Goal: Task Accomplishment & Management: Use online tool/utility

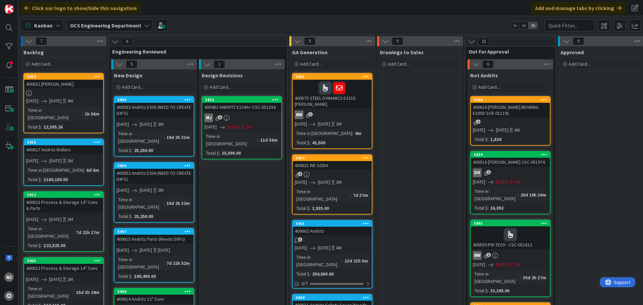
click at [181, 114] on div "400583 Andritz E305 (NEED TO CREATE DXFS)" at bounding box center [153, 110] width 79 height 15
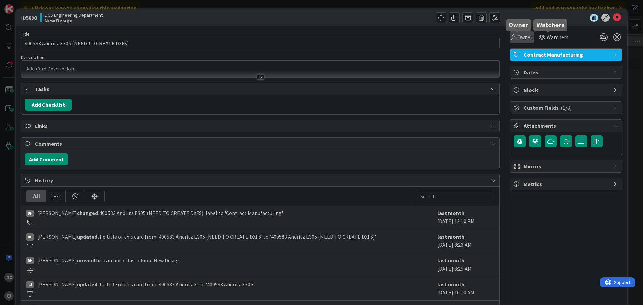
click at [517, 38] on span "Owner" at bounding box center [524, 37] width 15 height 8
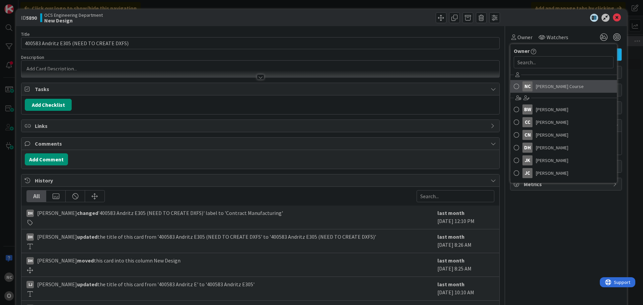
click at [528, 88] on link "NC [PERSON_NAME] Course" at bounding box center [563, 86] width 106 height 13
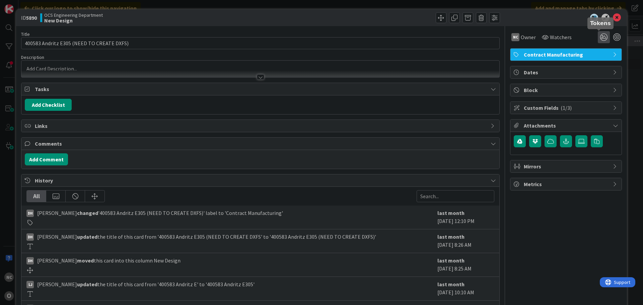
click at [597, 40] on icon at bounding box center [603, 37] width 12 height 12
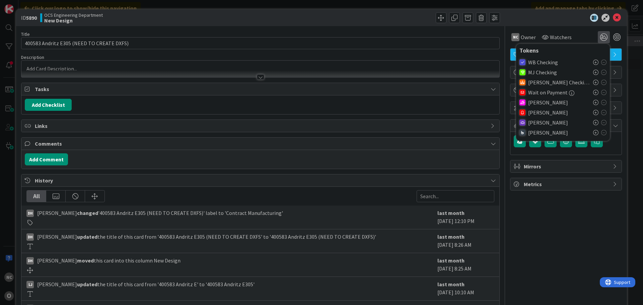
drag, startPoint x: 590, startPoint y: 123, endPoint x: 591, endPoint y: 118, distance: 5.4
click at [593, 123] on icon at bounding box center [595, 122] width 5 height 5
click at [613, 19] on icon at bounding box center [617, 18] width 8 height 8
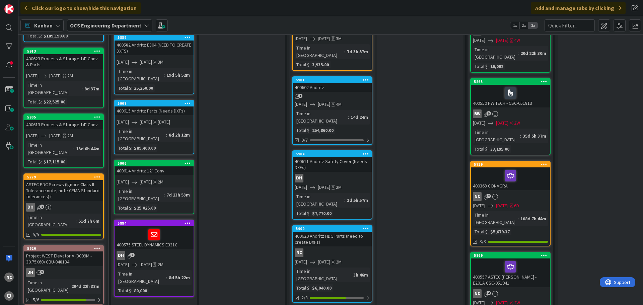
scroll to position [167, 0]
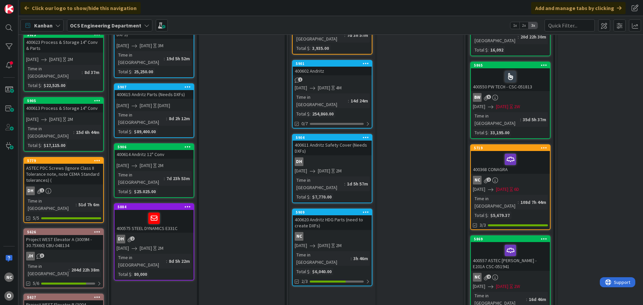
click at [353, 209] on link "5909 400620 Andritz HDG Parts (need to create DXFs) NC [DATE] [DATE] 2M Time in…" at bounding box center [332, 248] width 80 height 78
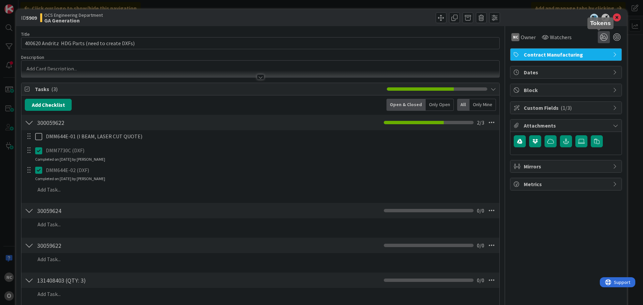
click at [600, 35] on icon at bounding box center [603, 37] width 12 height 12
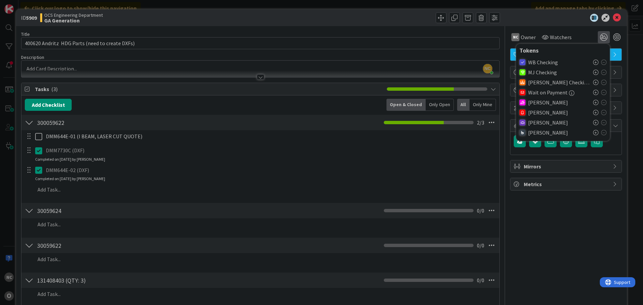
click at [593, 122] on icon at bounding box center [595, 122] width 5 height 5
click at [613, 19] on icon at bounding box center [617, 18] width 8 height 8
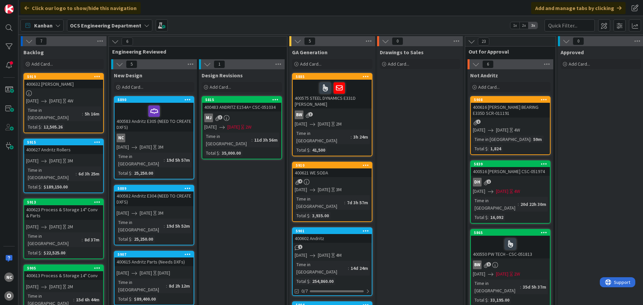
click at [330, 252] on span "[DATE]" at bounding box center [324, 255] width 12 height 7
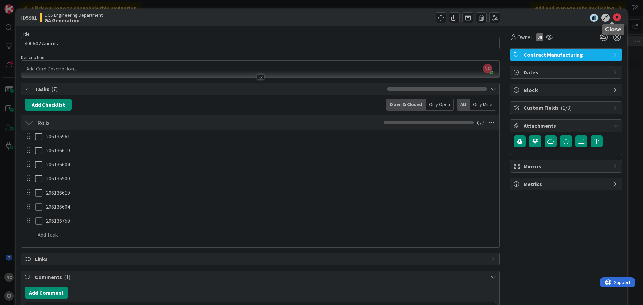
click at [614, 16] on icon at bounding box center [617, 18] width 8 height 8
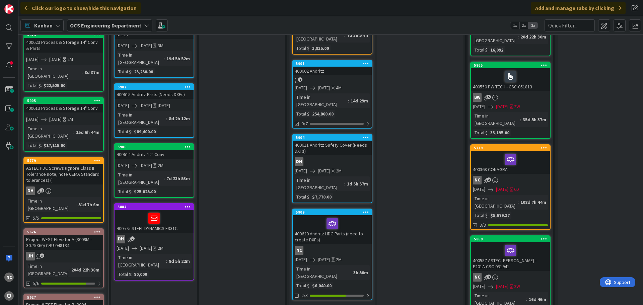
click at [355, 246] on div "NC" at bounding box center [332, 250] width 79 height 9
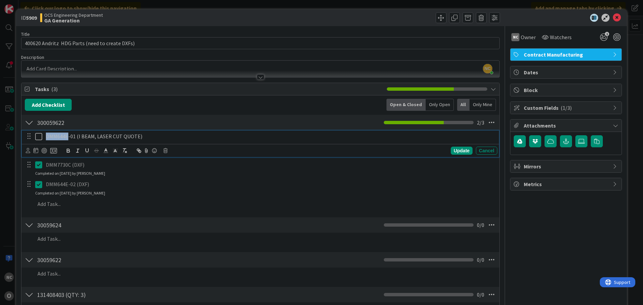
drag, startPoint x: 46, startPoint y: 137, endPoint x: 68, endPoint y: 138, distance: 22.1
click at [68, 138] on p "DMM644E-01 (I BEAM, LASER CUT QUOTE)" at bounding box center [270, 137] width 449 height 8
copy p "DMM644E"
click at [613, 20] on icon at bounding box center [617, 18] width 8 height 8
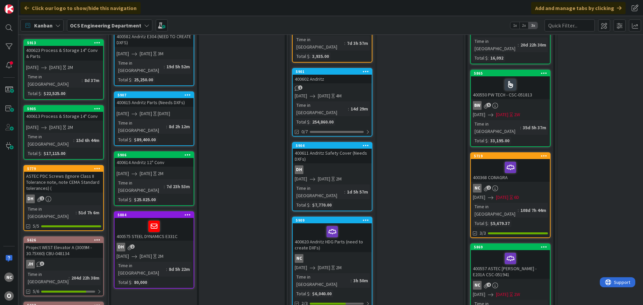
scroll to position [167, 0]
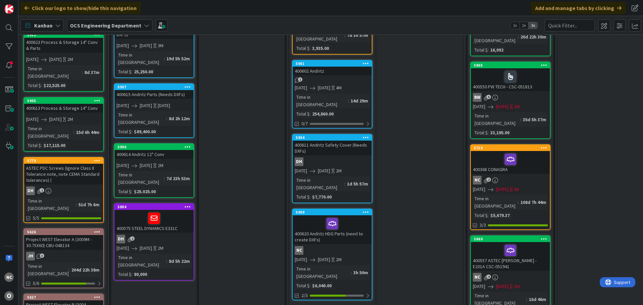
click at [354, 215] on div "400620 Andritz HDG Parts (need to create DXFs)" at bounding box center [332, 229] width 79 height 29
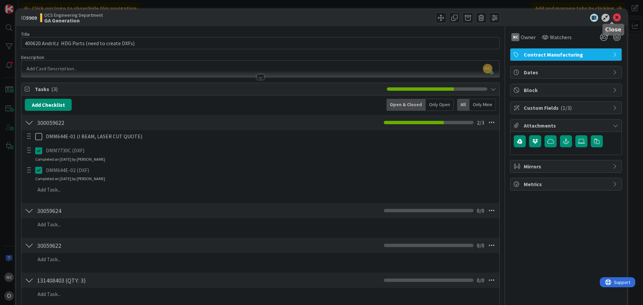
click at [613, 16] on icon at bounding box center [617, 18] width 8 height 8
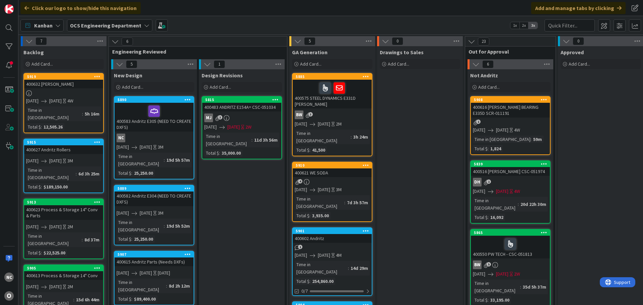
click at [181, 119] on div "400583 Andritz E305 (NEED TO CREATE DXFS)" at bounding box center [153, 117] width 79 height 29
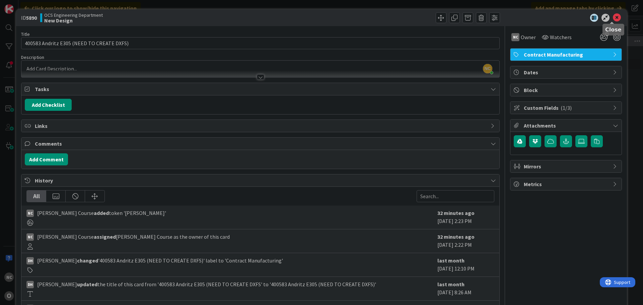
click at [614, 18] on icon at bounding box center [617, 18] width 8 height 8
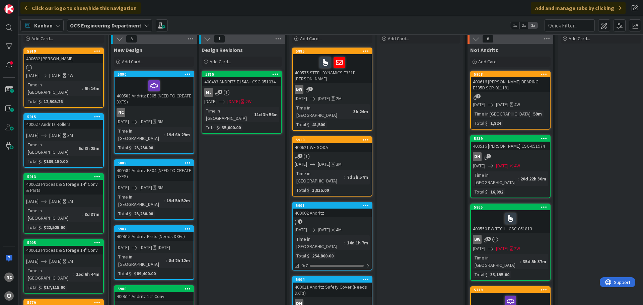
scroll to position [167, 0]
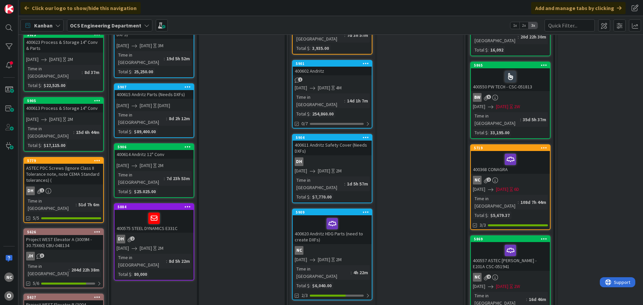
click at [355, 215] on div "400620 Andritz HDG Parts (need to create DXFs)" at bounding box center [332, 229] width 79 height 29
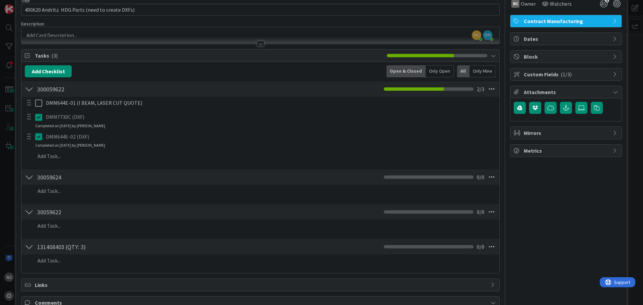
scroll to position [67, 0]
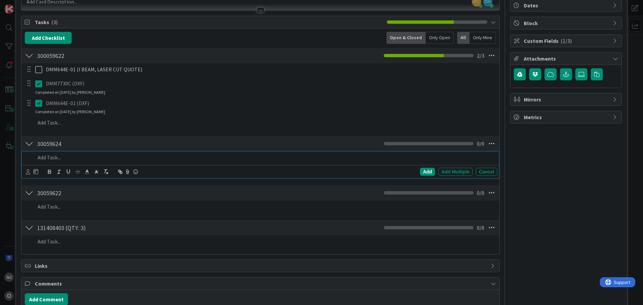
click at [81, 162] on div at bounding box center [264, 158] width 465 height 12
click at [426, 171] on div "Add" at bounding box center [427, 172] width 15 height 8
click at [166, 154] on p at bounding box center [264, 158] width 459 height 8
click at [447, 171] on div "Add Multiple" at bounding box center [455, 172] width 34 height 8
click at [488, 156] on icon at bounding box center [491, 157] width 6 height 6
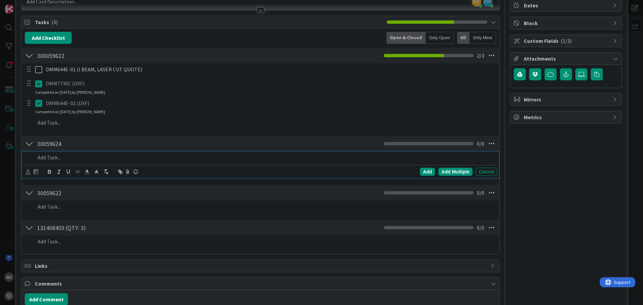
click at [132, 158] on p at bounding box center [264, 158] width 459 height 8
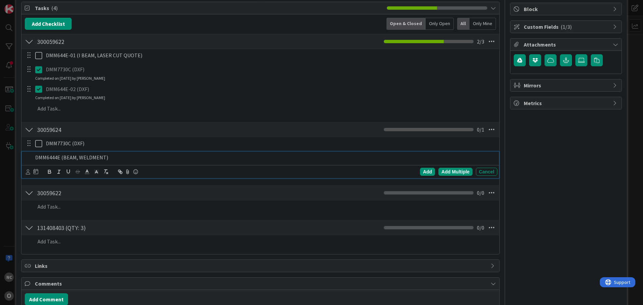
scroll to position [95, 0]
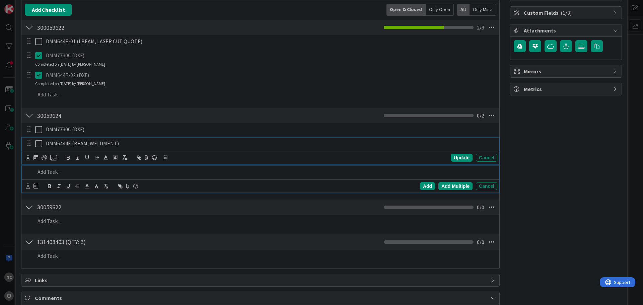
click at [72, 146] on div "DMM6444E (BEAM, WELDMENT) Update Cancel" at bounding box center [260, 151] width 477 height 26
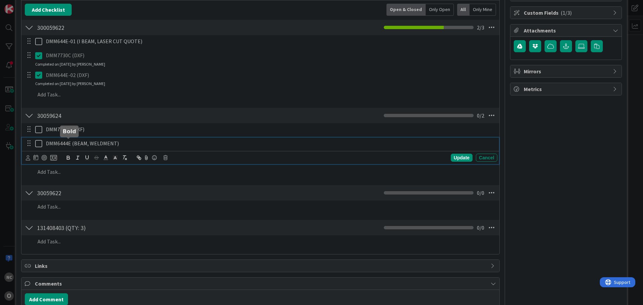
scroll to position [109, 0]
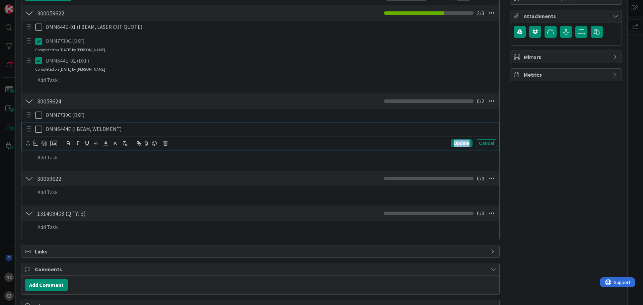
click at [456, 144] on div "Update" at bounding box center [462, 143] width 22 height 8
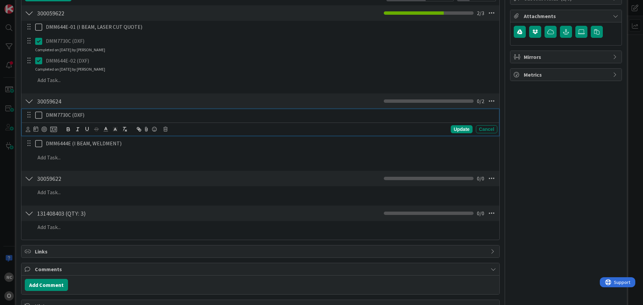
click at [37, 115] on icon at bounding box center [38, 115] width 7 height 8
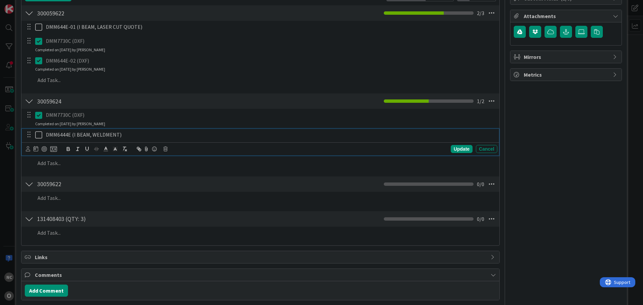
drag, startPoint x: 38, startPoint y: 135, endPoint x: 50, endPoint y: 138, distance: 11.5
click at [41, 136] on icon at bounding box center [38, 135] width 7 height 8
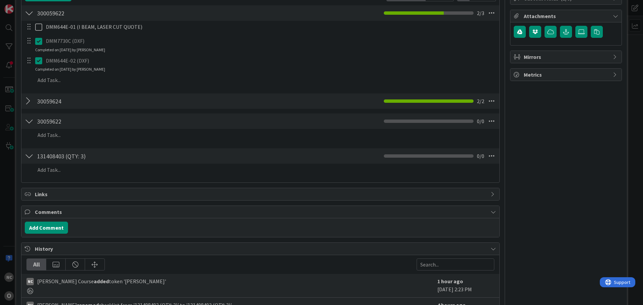
click at [29, 99] on div at bounding box center [29, 101] width 9 height 12
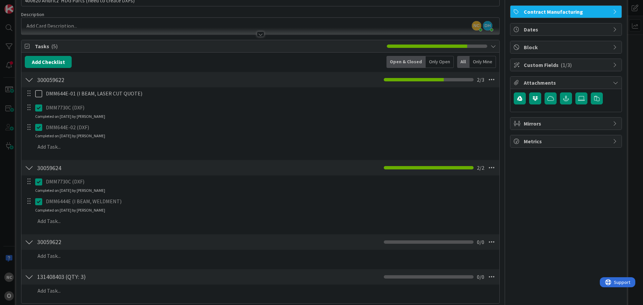
scroll to position [43, 0]
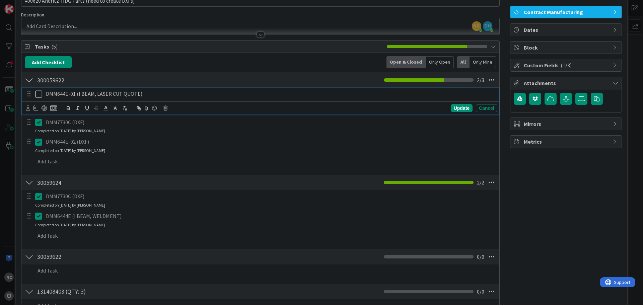
click at [38, 95] on icon at bounding box center [38, 94] width 7 height 8
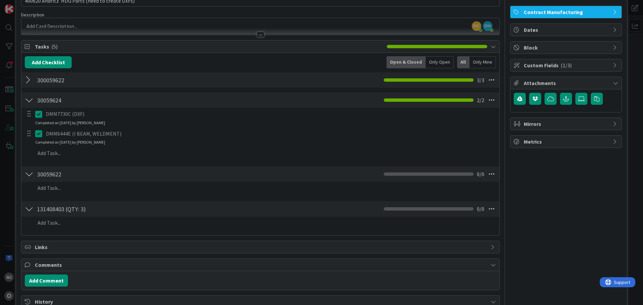
click at [28, 80] on div at bounding box center [29, 80] width 9 height 12
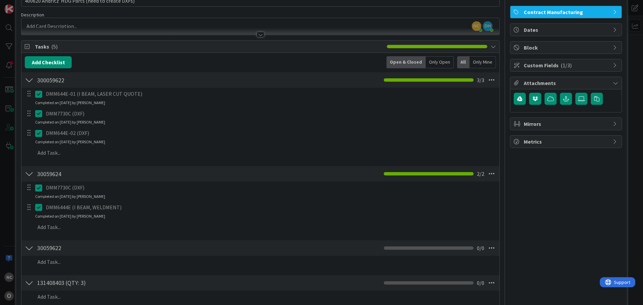
click at [39, 95] on icon at bounding box center [38, 94] width 7 height 8
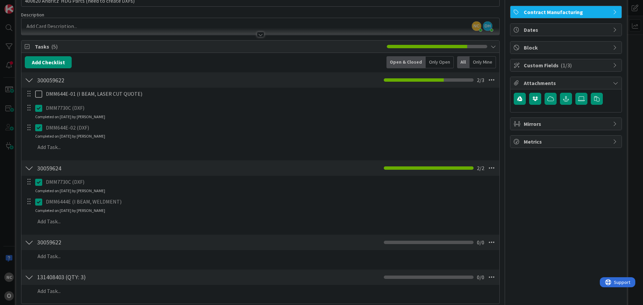
click at [462, 108] on div "DMM644E-01 (I BEAM, LASER CUT QUOTE) Update Cancel DMM7730C (DXF) Update Cancel…" at bounding box center [260, 122] width 471 height 68
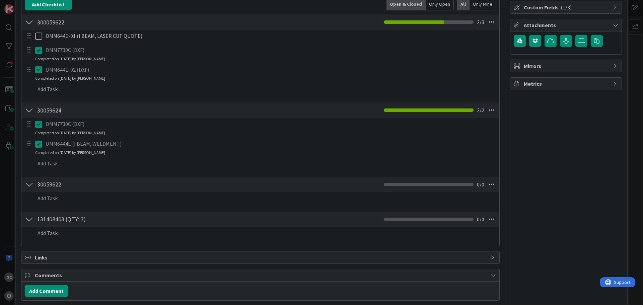
scroll to position [176, 0]
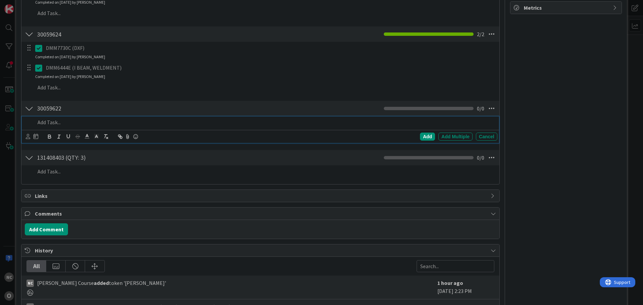
click at [86, 120] on p at bounding box center [264, 122] width 459 height 8
click at [77, 122] on p at bounding box center [264, 122] width 459 height 8
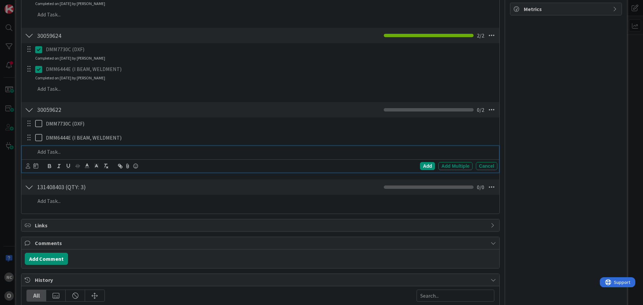
scroll to position [171, 0]
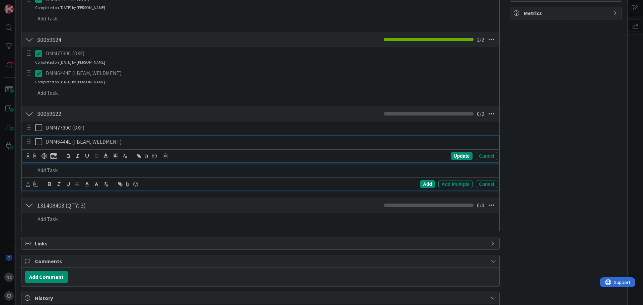
drag, startPoint x: 116, startPoint y: 141, endPoint x: 133, endPoint y: 157, distance: 22.3
click at [116, 141] on p "DMM6444E (I BEAM, WELDMENT)" at bounding box center [270, 142] width 449 height 8
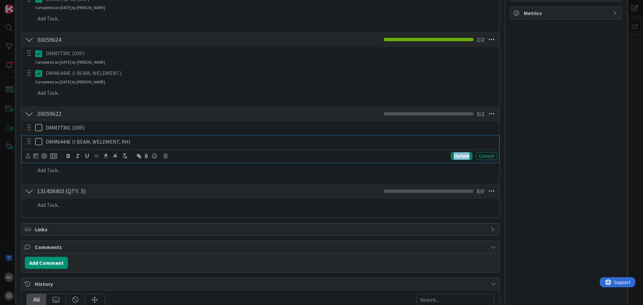
click at [452, 155] on div "Update" at bounding box center [462, 156] width 22 height 8
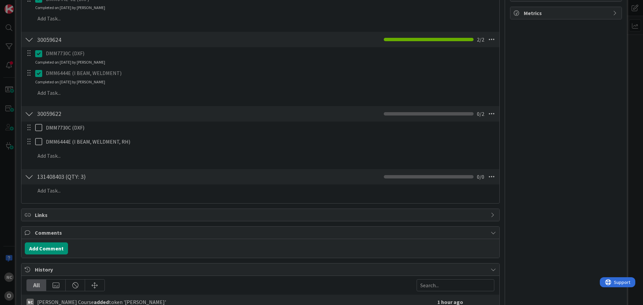
click at [107, 71] on p "DMM6444E (I BEAM, WELDMENT)" at bounding box center [270, 73] width 449 height 8
click at [39, 74] on icon at bounding box center [38, 73] width 7 height 8
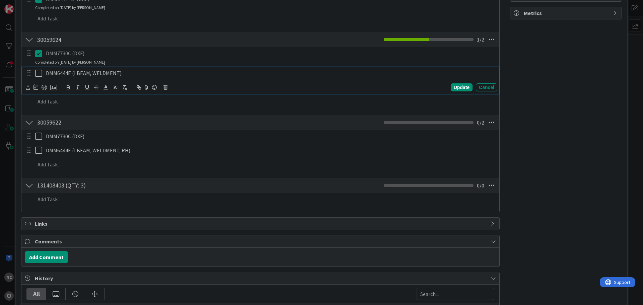
click at [116, 75] on p "DMM6444E (I BEAM, WELDMENT)" at bounding box center [270, 73] width 449 height 8
click at [453, 88] on div "Update" at bounding box center [462, 87] width 22 height 8
click at [39, 75] on icon at bounding box center [38, 73] width 7 height 8
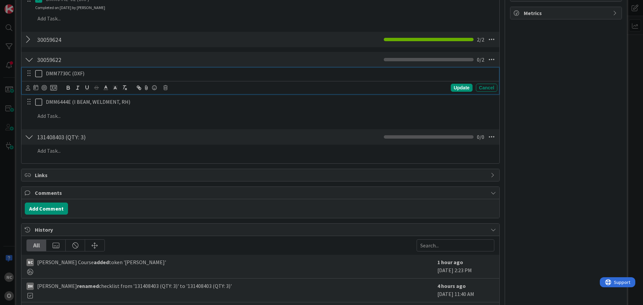
click at [39, 74] on icon at bounding box center [38, 74] width 7 height 8
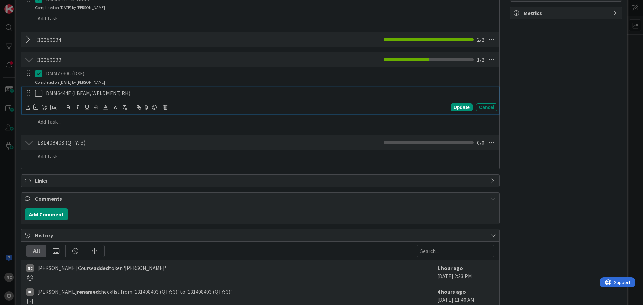
click at [40, 91] on icon at bounding box center [38, 93] width 7 height 8
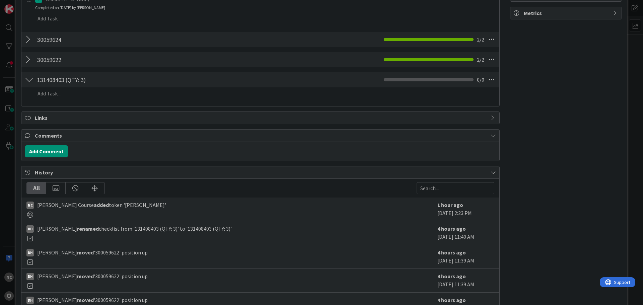
click at [30, 57] on div at bounding box center [29, 60] width 9 height 12
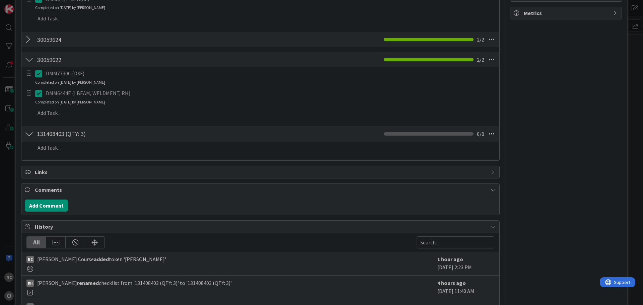
click at [28, 43] on div at bounding box center [29, 39] width 9 height 12
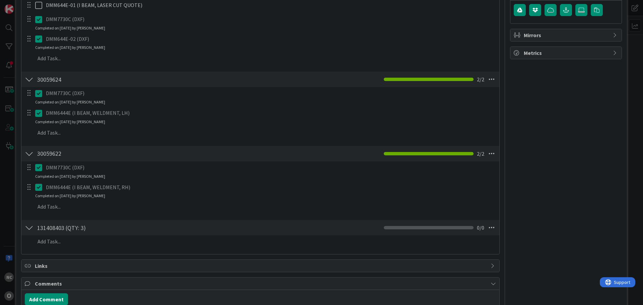
scroll to position [138, 0]
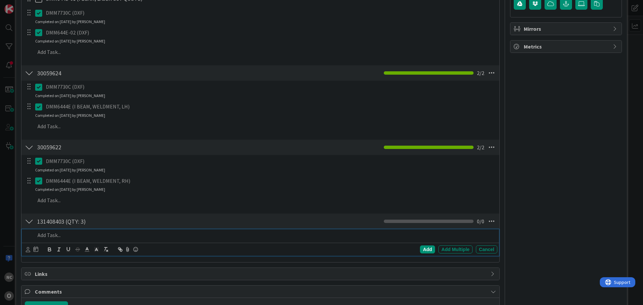
click at [141, 235] on p at bounding box center [264, 235] width 459 height 8
click at [190, 236] on p at bounding box center [264, 235] width 459 height 8
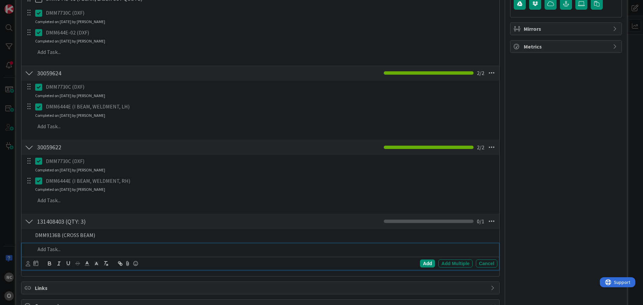
scroll to position [152, 0]
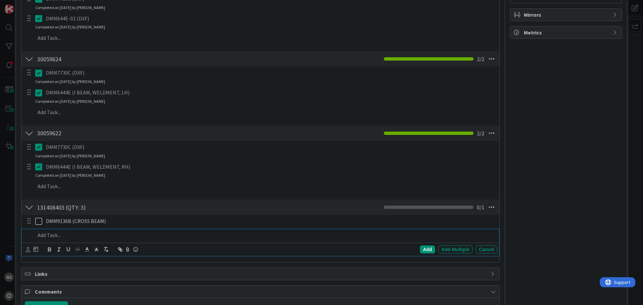
click at [135, 235] on p at bounding box center [264, 235] width 459 height 8
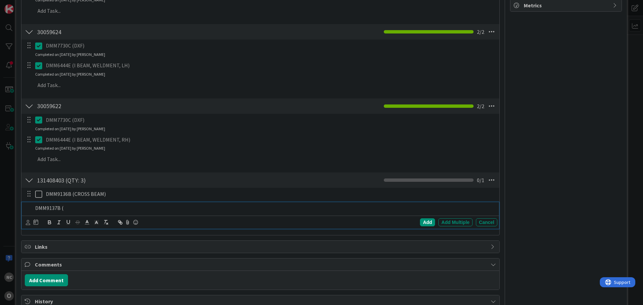
scroll to position [185, 0]
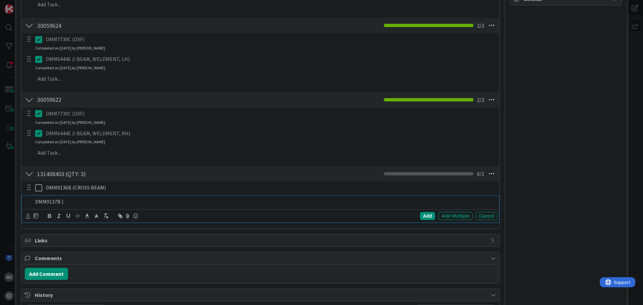
click at [132, 198] on p "DMM9137B (" at bounding box center [264, 202] width 459 height 8
click at [423, 217] on div "Add" at bounding box center [427, 216] width 15 height 8
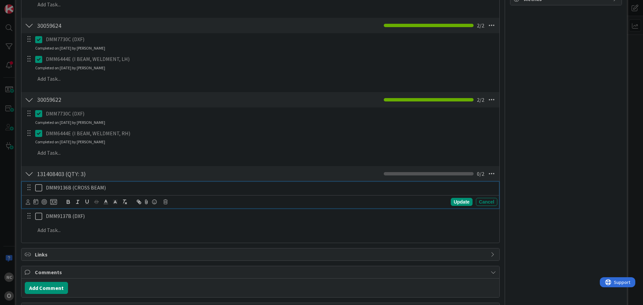
click at [37, 189] on icon at bounding box center [38, 188] width 7 height 8
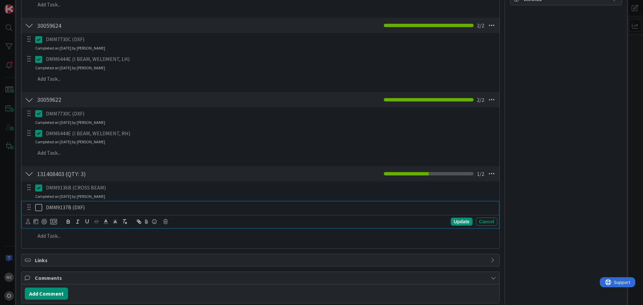
click at [36, 207] on icon at bounding box center [38, 208] width 7 height 8
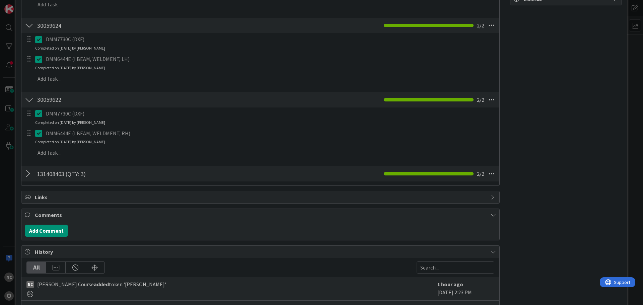
click at [27, 173] on div at bounding box center [29, 174] width 9 height 12
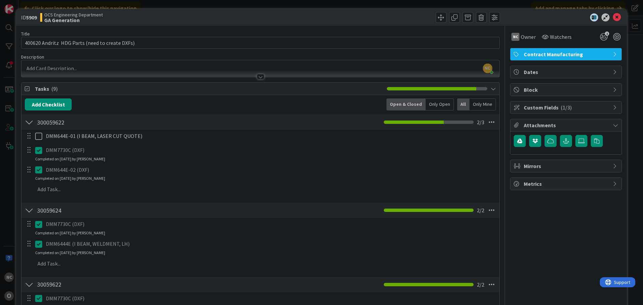
scroll to position [0, 0]
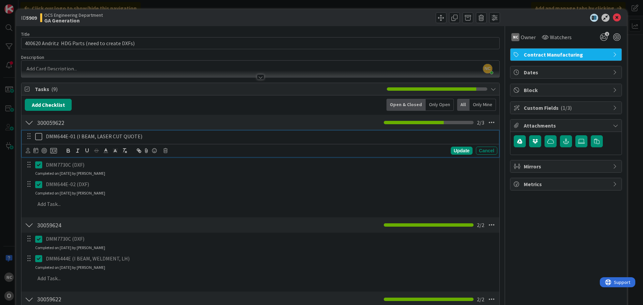
click at [36, 135] on icon at bounding box center [38, 137] width 7 height 8
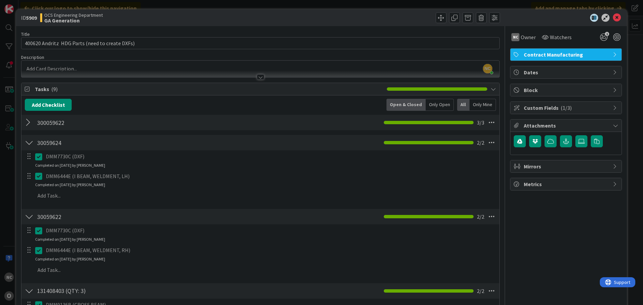
click at [31, 141] on div at bounding box center [29, 143] width 9 height 12
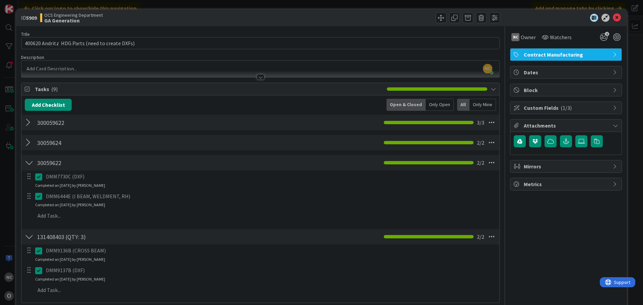
click at [31, 166] on div at bounding box center [29, 163] width 9 height 12
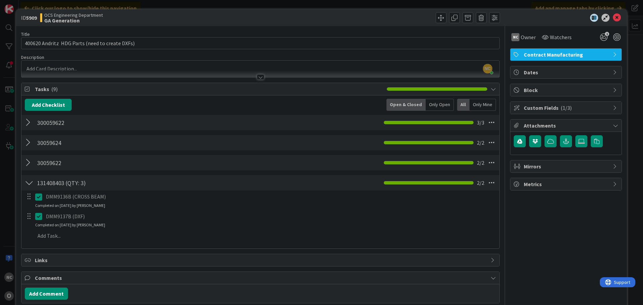
click at [31, 179] on div at bounding box center [29, 183] width 9 height 12
